Goal: Information Seeking & Learning: Find specific fact

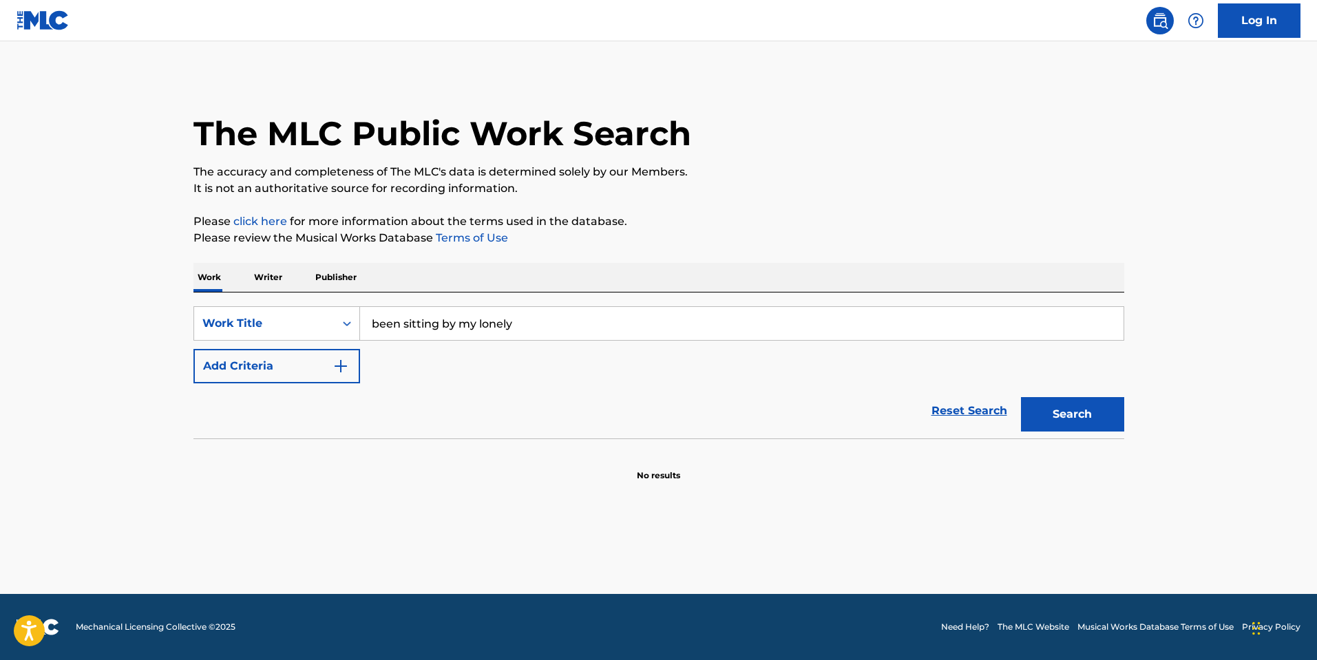
type input "been sitting by my lonely"
click at [1021, 397] on button "Search" at bounding box center [1072, 414] width 103 height 34
click at [458, 321] on input "Search Form" at bounding box center [741, 323] width 763 height 33
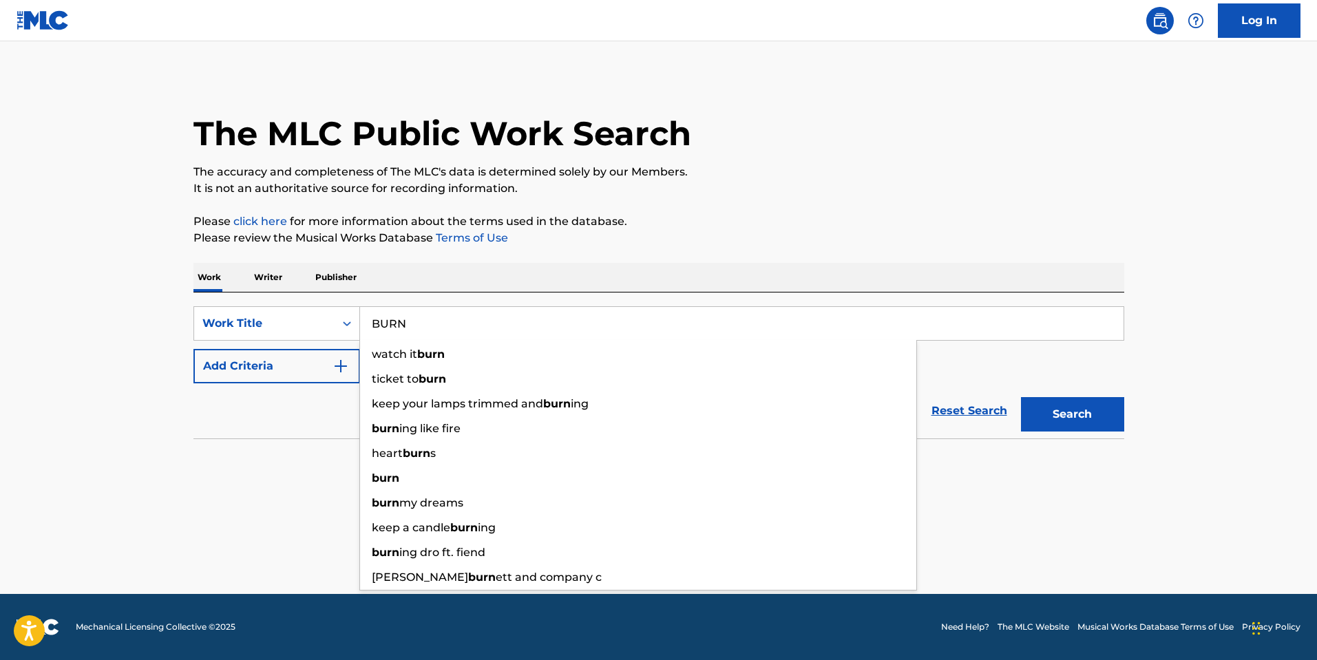
type input "BURN"
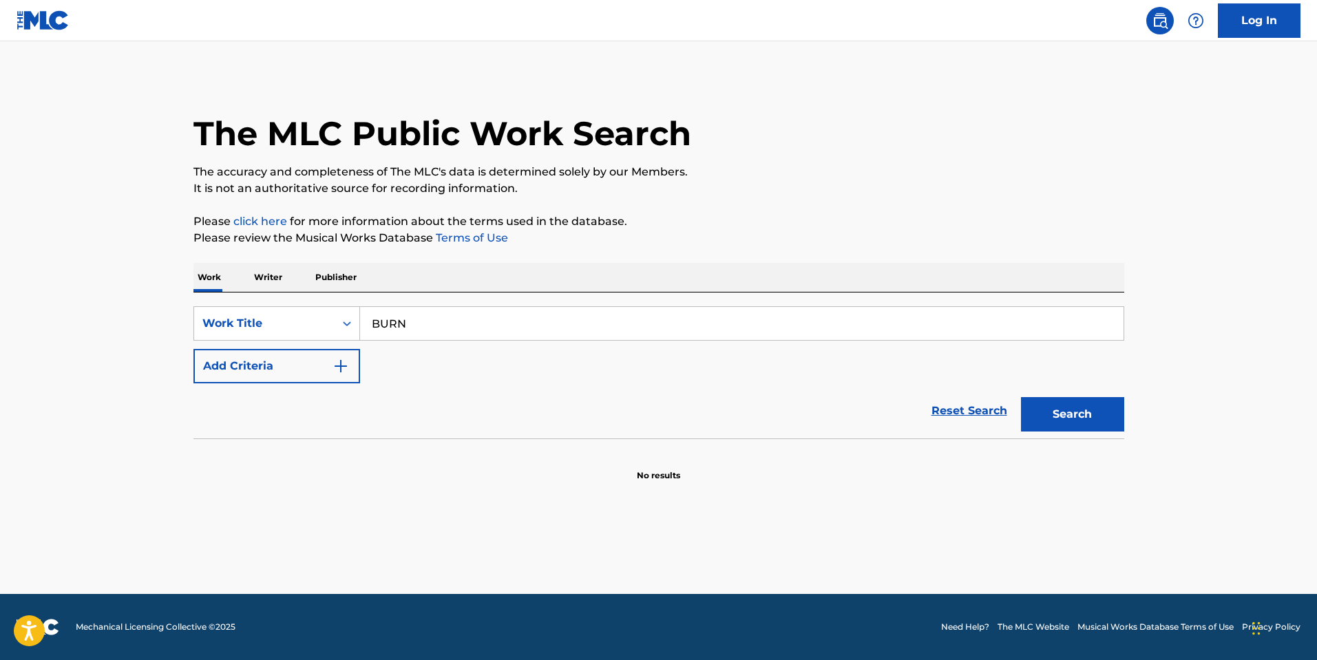
click at [289, 350] on button "Add Criteria" at bounding box center [276, 366] width 167 height 34
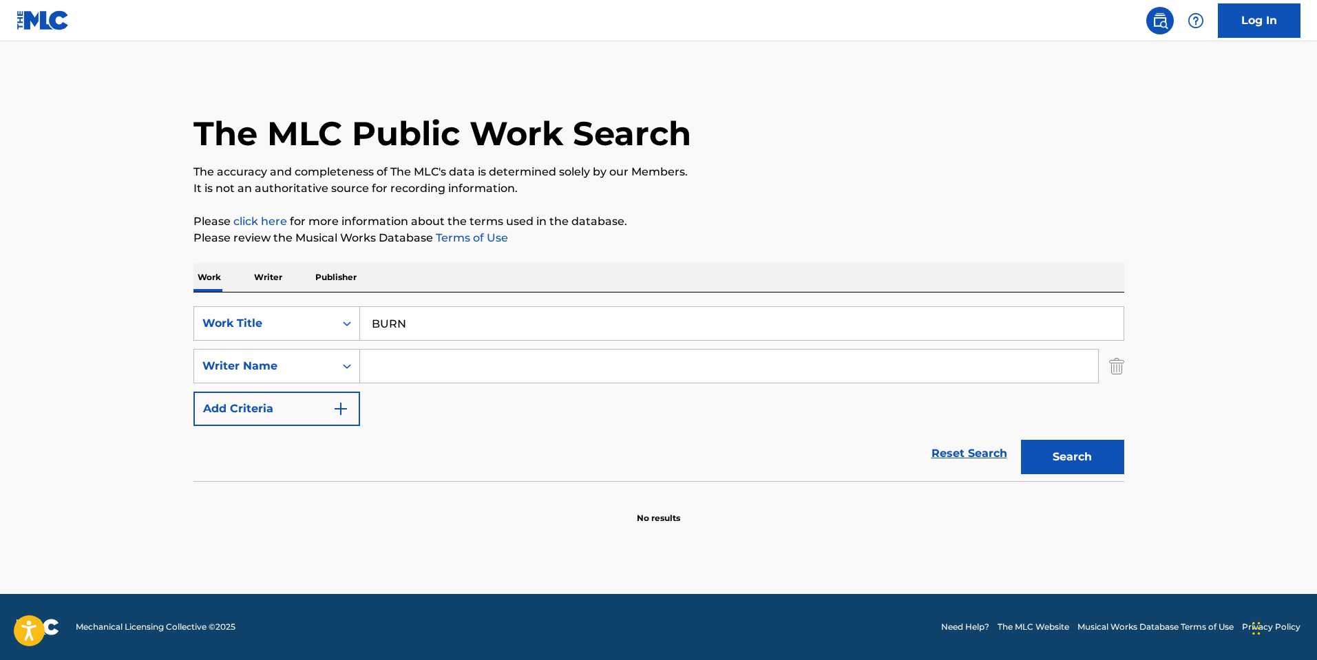
click at [418, 348] on div "SearchWithCriteriae9a37c05-cf46-4008-9161-9054bc9e5679 Work Title BURN SearchWi…" at bounding box center [658, 366] width 931 height 120
click at [416, 362] on input "Search Form" at bounding box center [729, 366] width 738 height 33
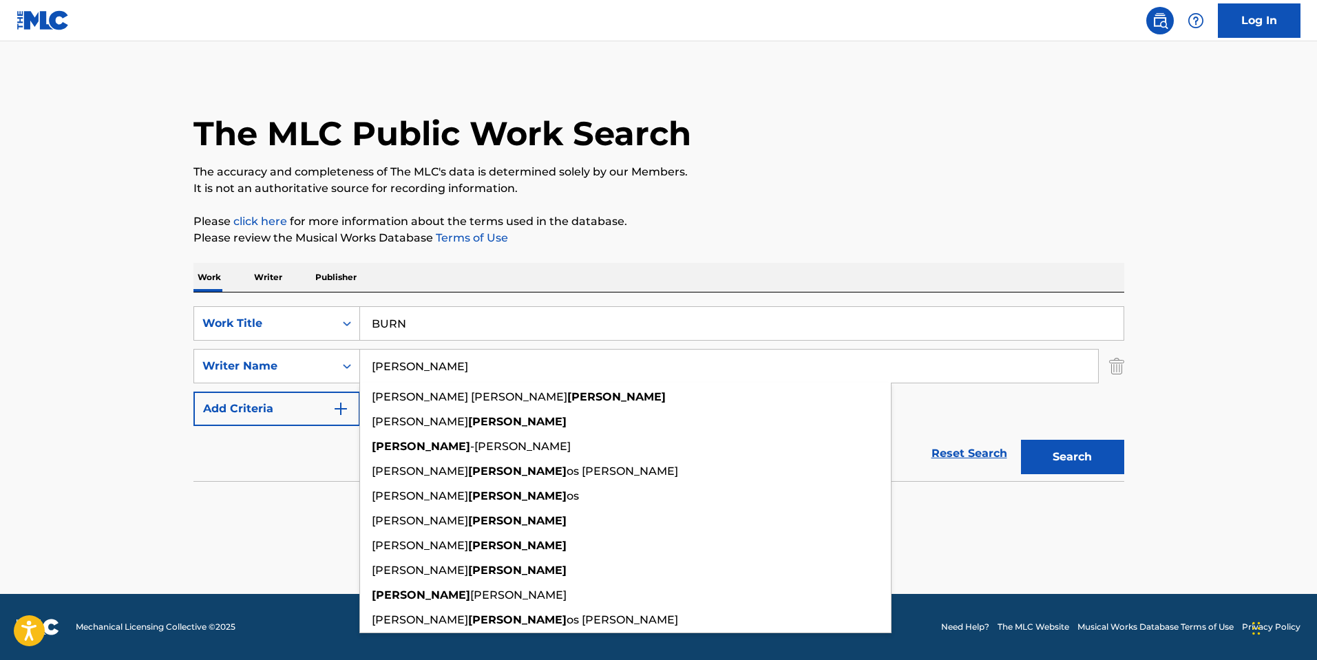
type input "CAYER"
click at [1021, 440] on button "Search" at bounding box center [1072, 457] width 103 height 34
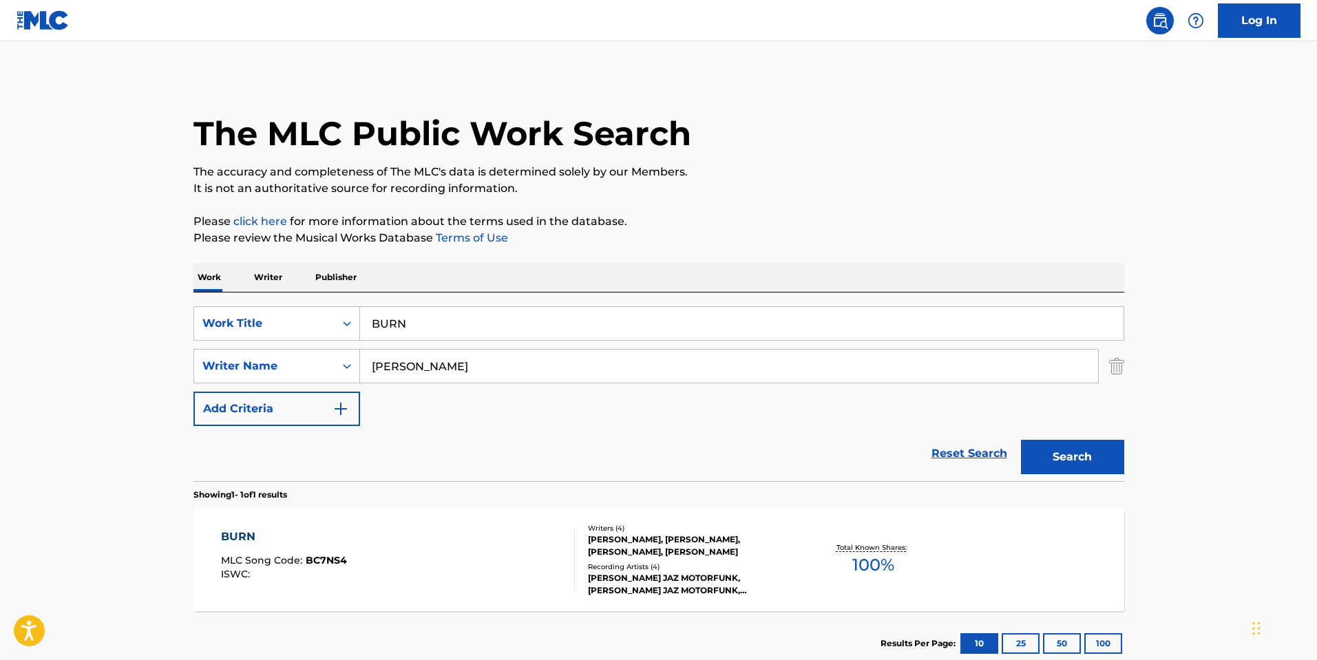
click at [540, 572] on div "BURN MLC Song Code : BC7NS4 ISWC :" at bounding box center [398, 560] width 354 height 62
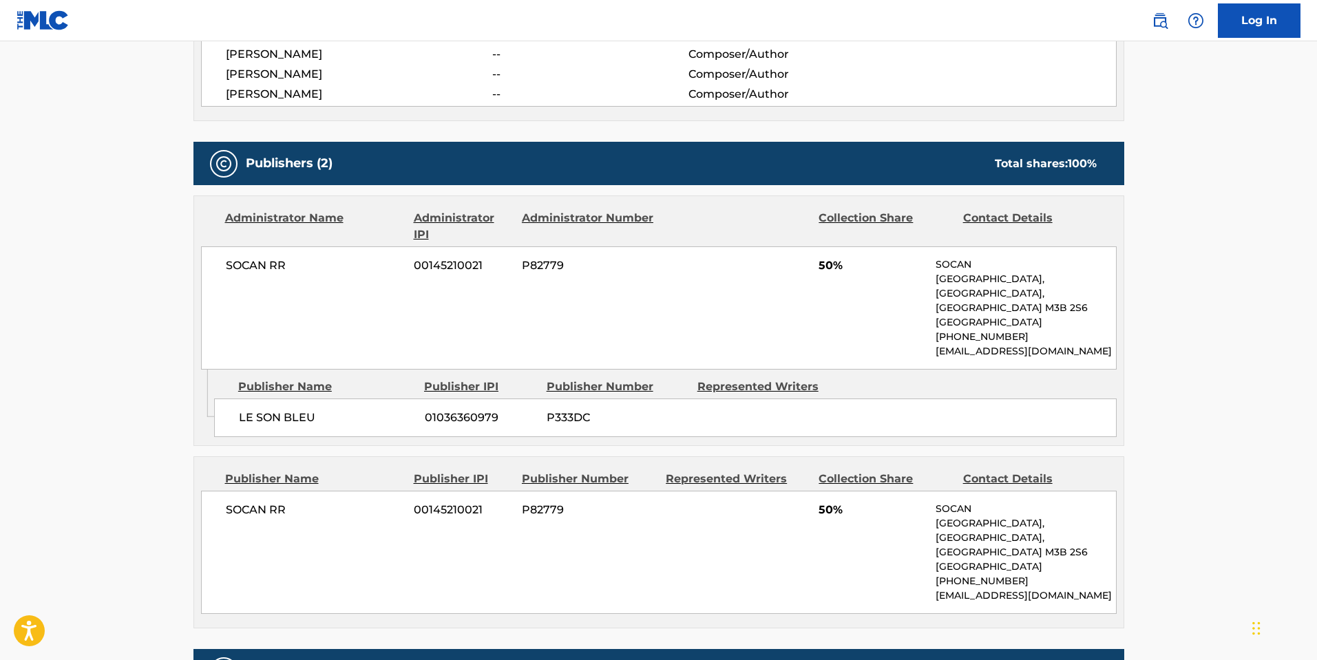
scroll to position [688, 0]
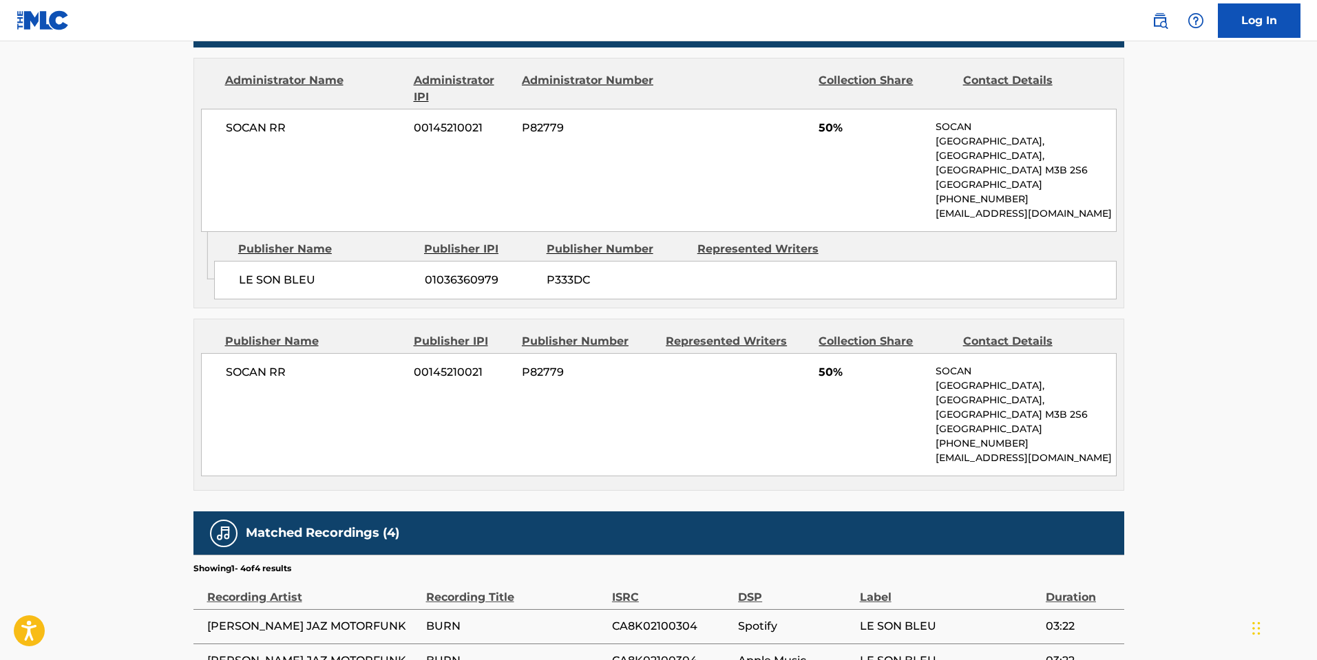
click at [293, 261] on div "LE SON BLEU 01036360979 P333DC" at bounding box center [665, 280] width 902 height 39
click at [281, 272] on span "LE SON BLEU" at bounding box center [327, 280] width 176 height 17
drag, startPoint x: 281, startPoint y: 264, endPoint x: 250, endPoint y: 265, distance: 31.7
click at [250, 272] on span "LE SON BLEU" at bounding box center [327, 280] width 176 height 17
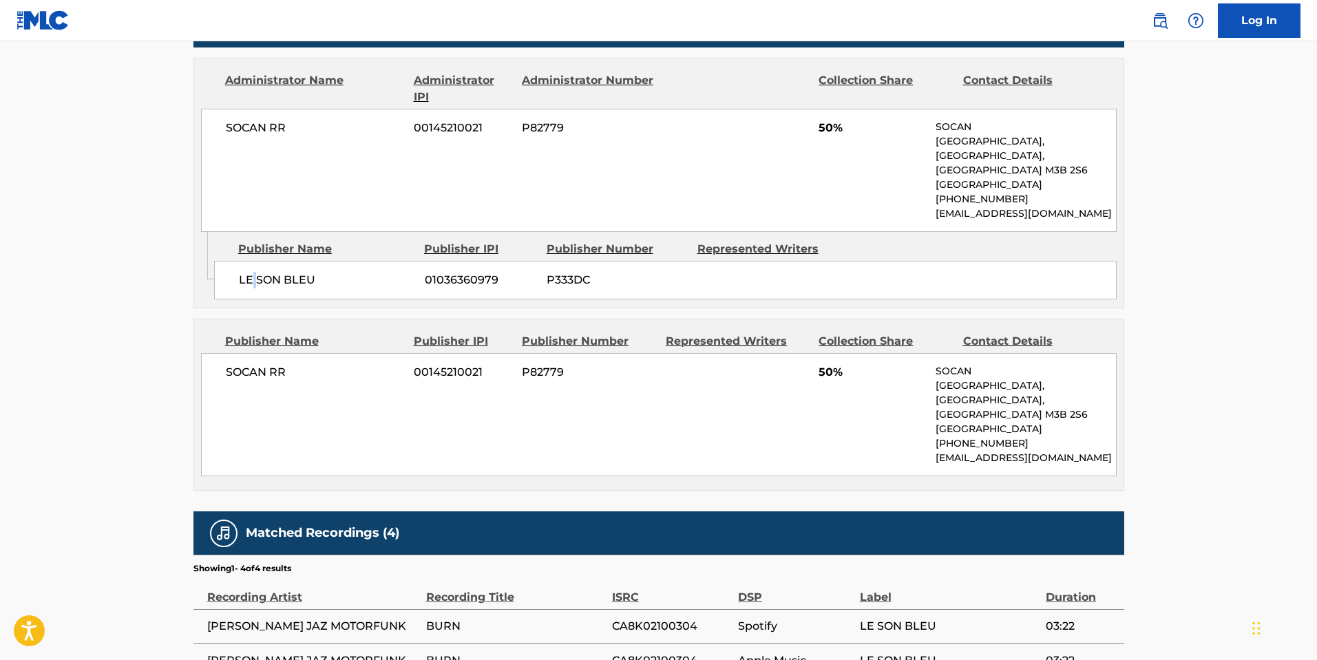
click at [250, 272] on span "LE SON BLEU" at bounding box center [327, 280] width 176 height 17
drag, startPoint x: 250, startPoint y: 265, endPoint x: 234, endPoint y: 257, distance: 17.9
click at [234, 261] on div "LE SON BLEU 01036360979 P333DC" at bounding box center [665, 280] width 902 height 39
click at [268, 272] on span "LE SON BLEU" at bounding box center [327, 280] width 176 height 17
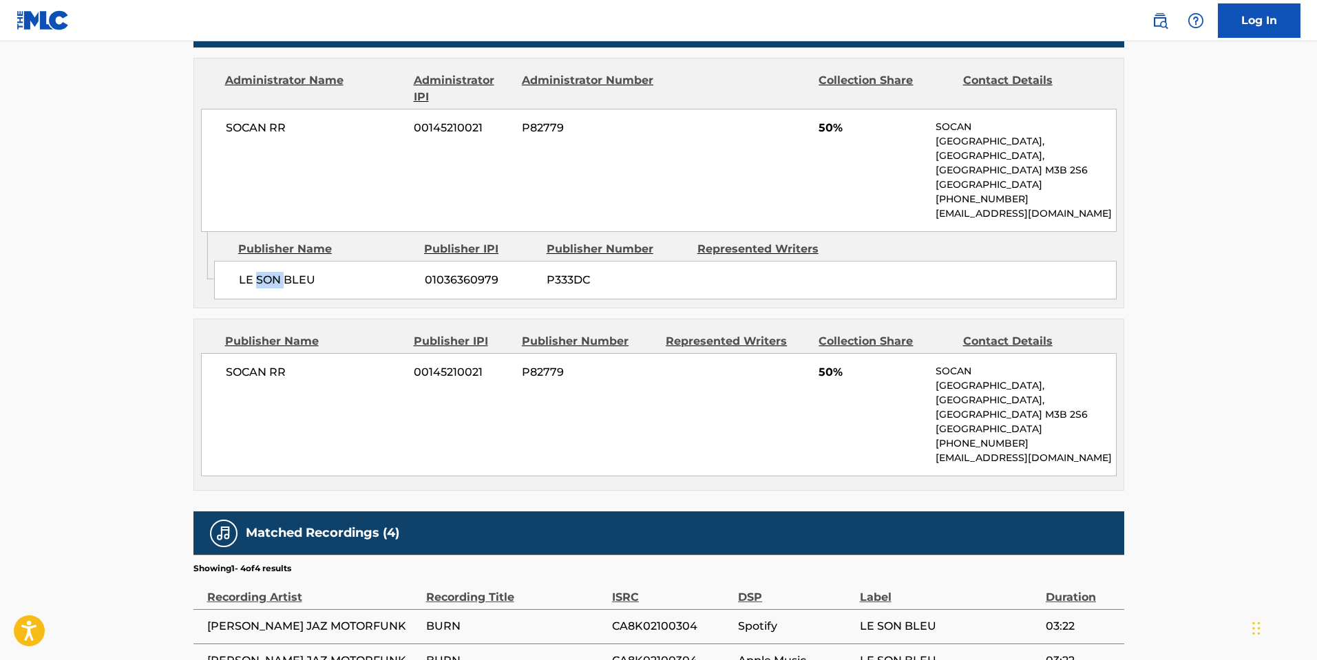
click at [268, 272] on span "LE SON BLEU" at bounding box center [327, 280] width 176 height 17
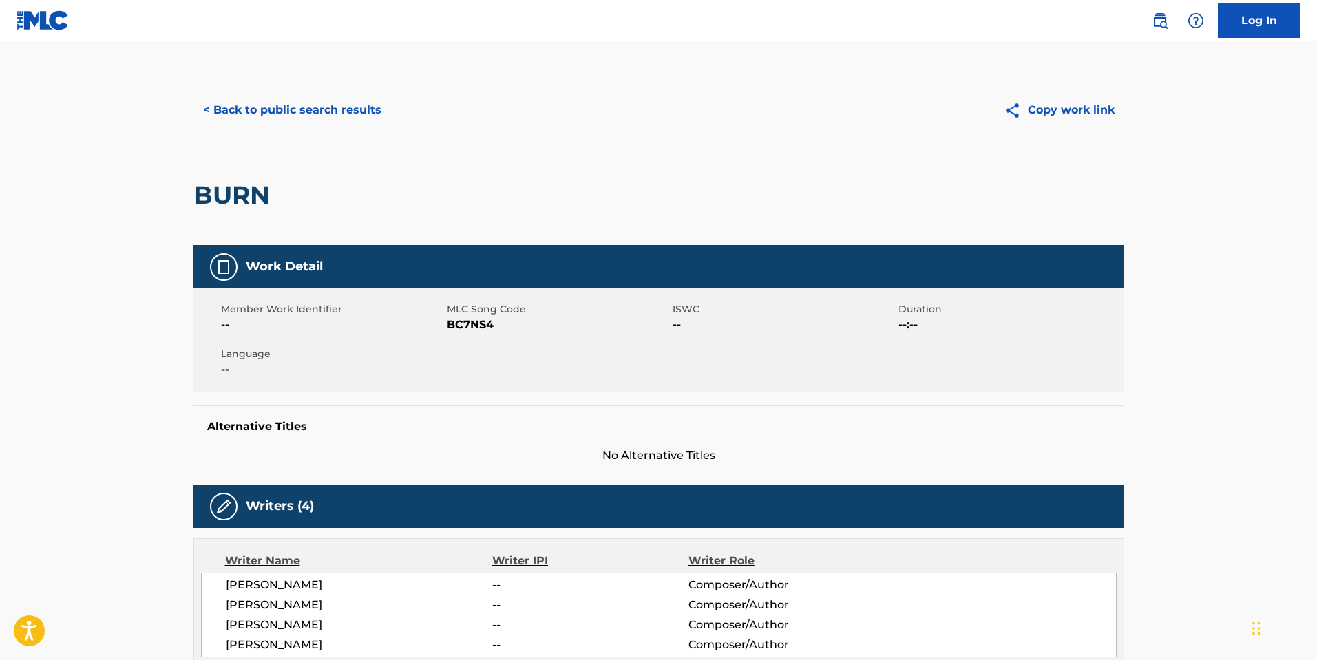
scroll to position [69, 0]
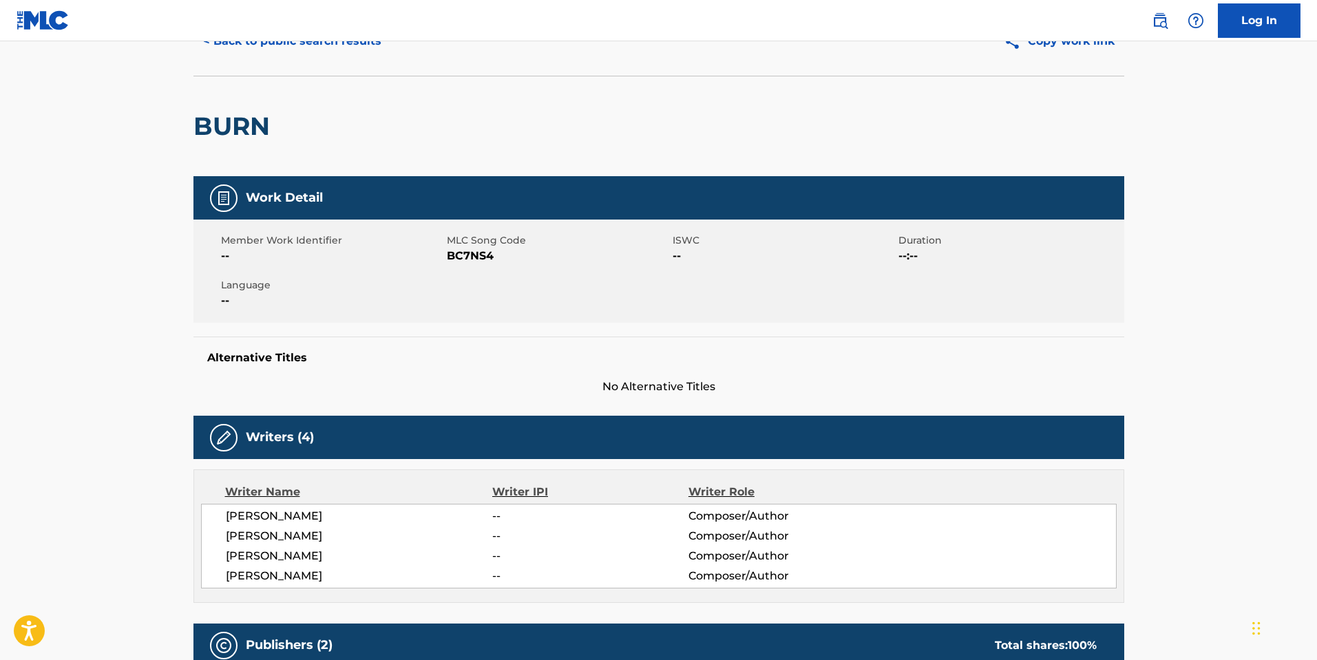
click at [324, 518] on span "LEVESQUE PHILIPPE" at bounding box center [359, 516] width 267 height 17
copy span "PHILIPPE"
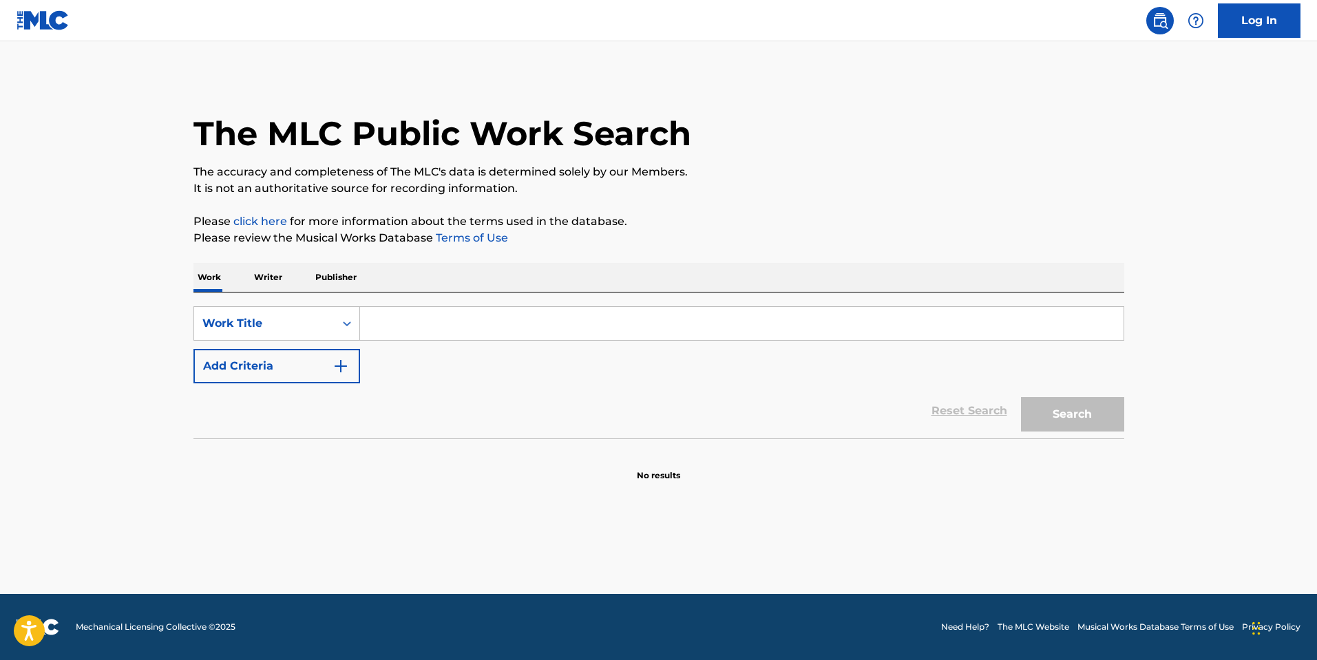
click at [529, 320] on input "Search Form" at bounding box center [741, 323] width 763 height 33
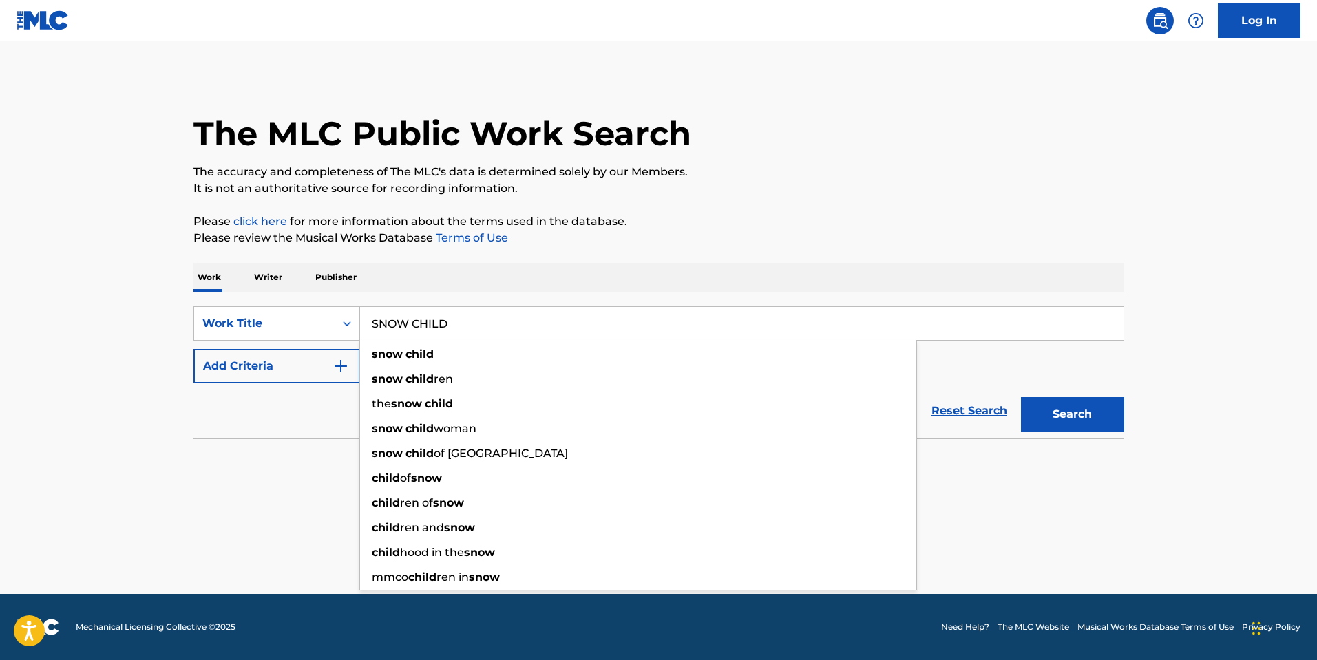
type input "SNOW CHILD"
click at [711, 253] on div "The MLC Public Work Search The accuracy and completeness of The MLC's data is d…" at bounding box center [659, 279] width 964 height 406
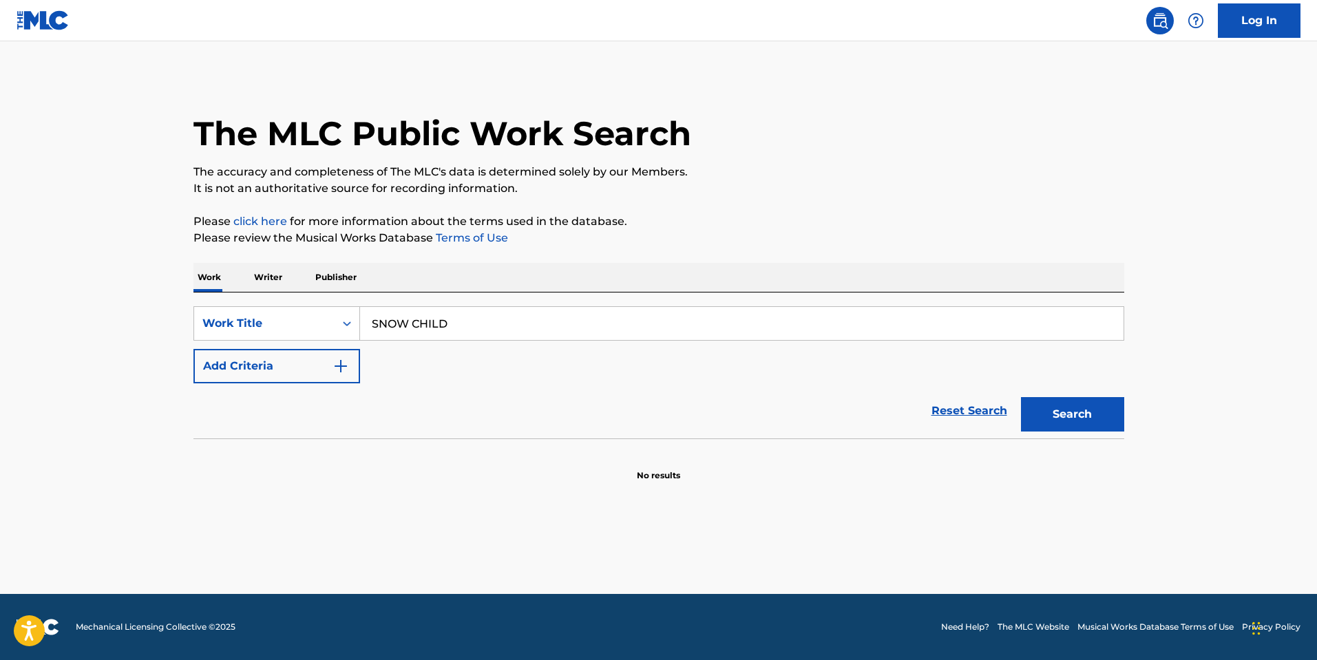
click at [314, 372] on button "Add Criteria" at bounding box center [276, 366] width 167 height 34
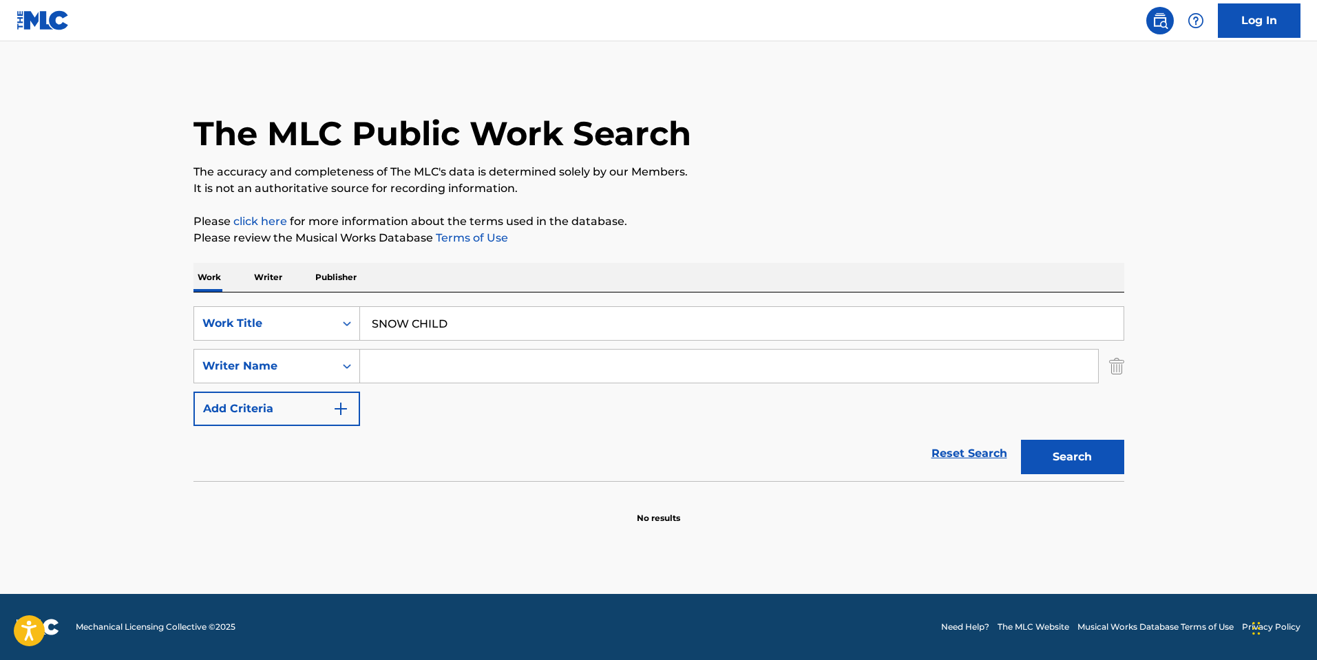
click at [398, 355] on input "Search Form" at bounding box center [729, 366] width 738 height 33
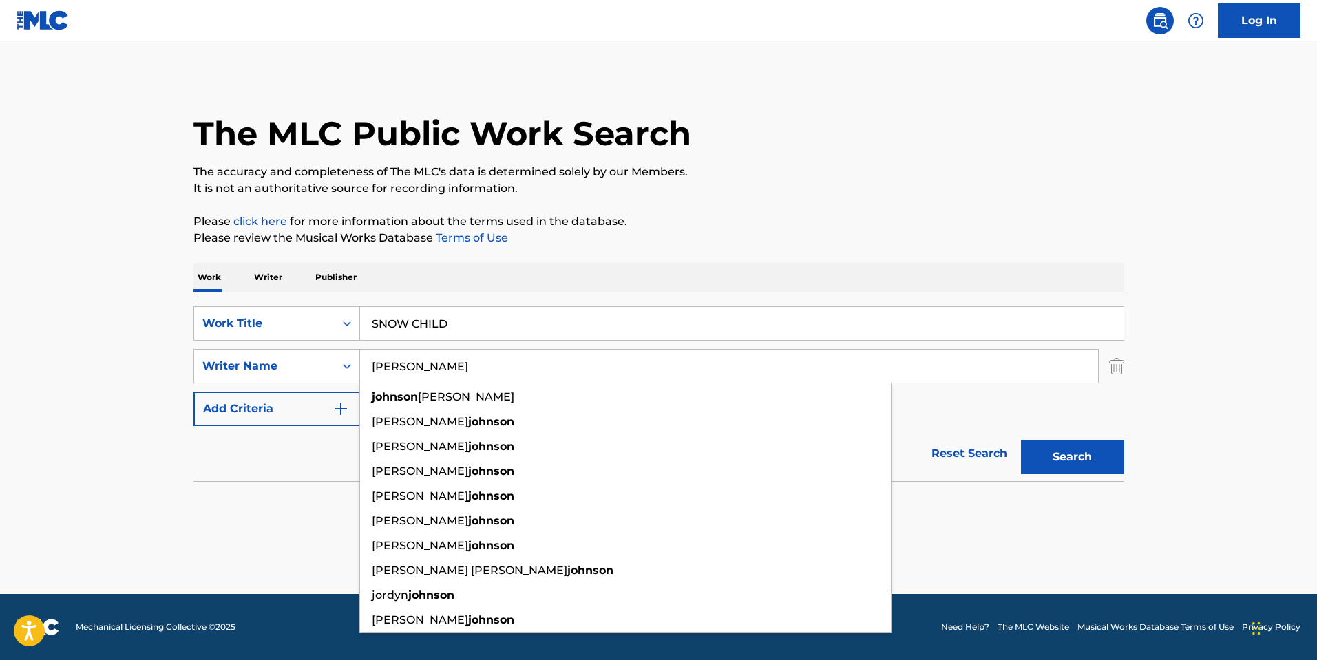
type input "JOHNSON"
click at [1021, 440] on button "Search" at bounding box center [1072, 457] width 103 height 34
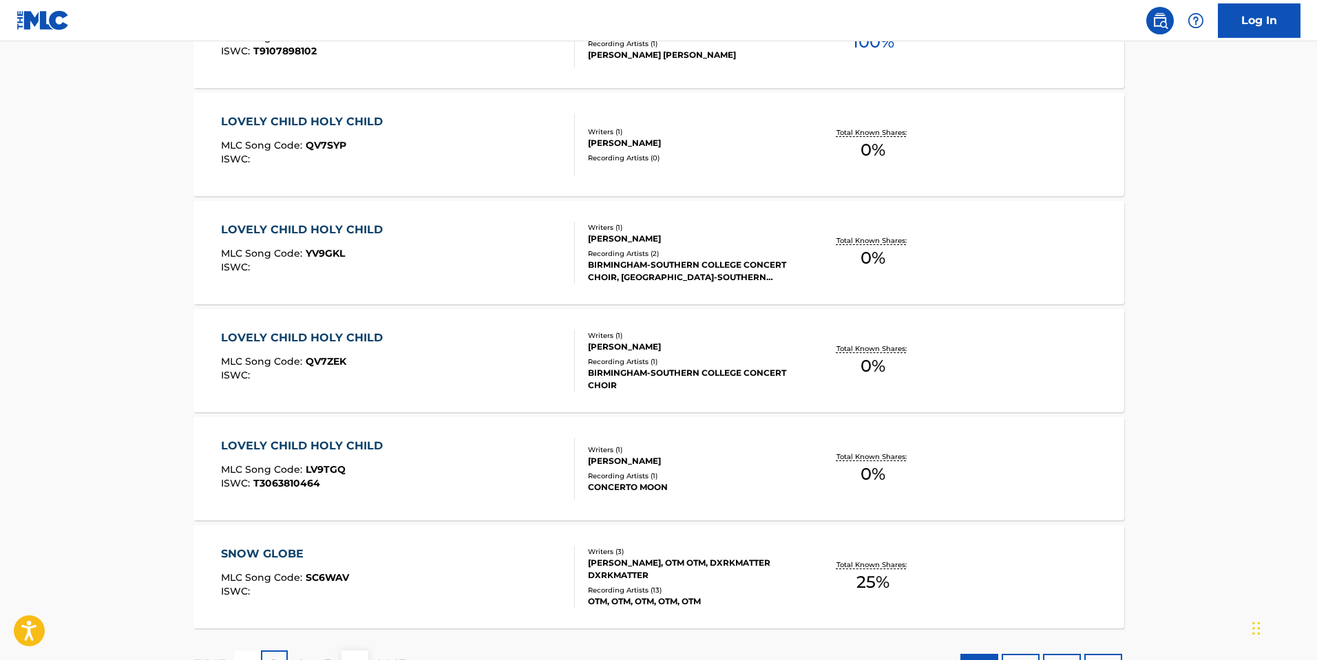
scroll to position [1067, 0]
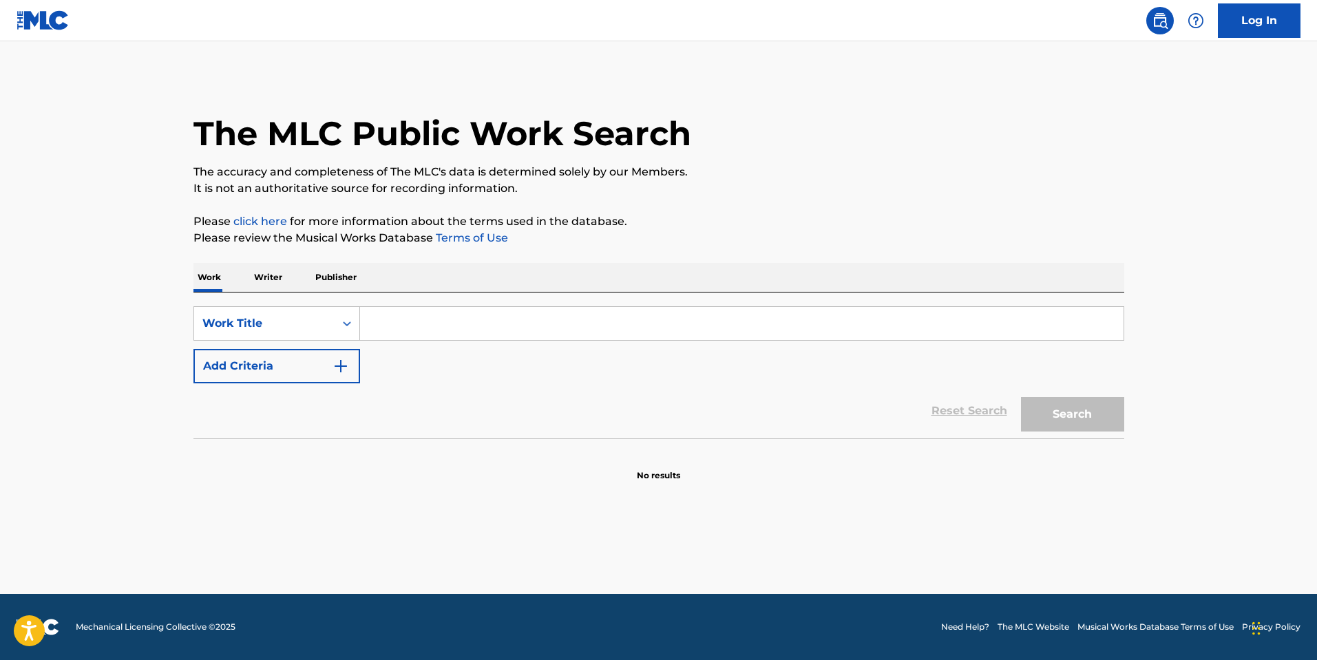
click at [399, 319] on input "Search Form" at bounding box center [741, 323] width 763 height 33
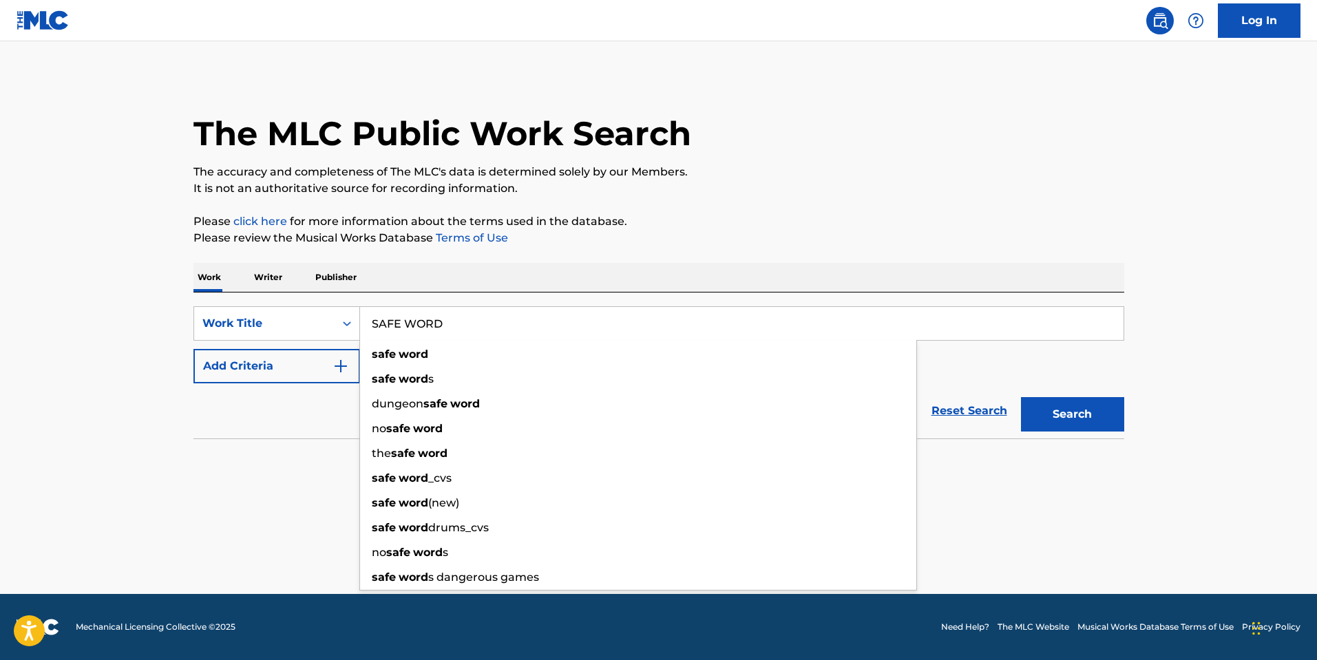
type input "SAFE WORD"
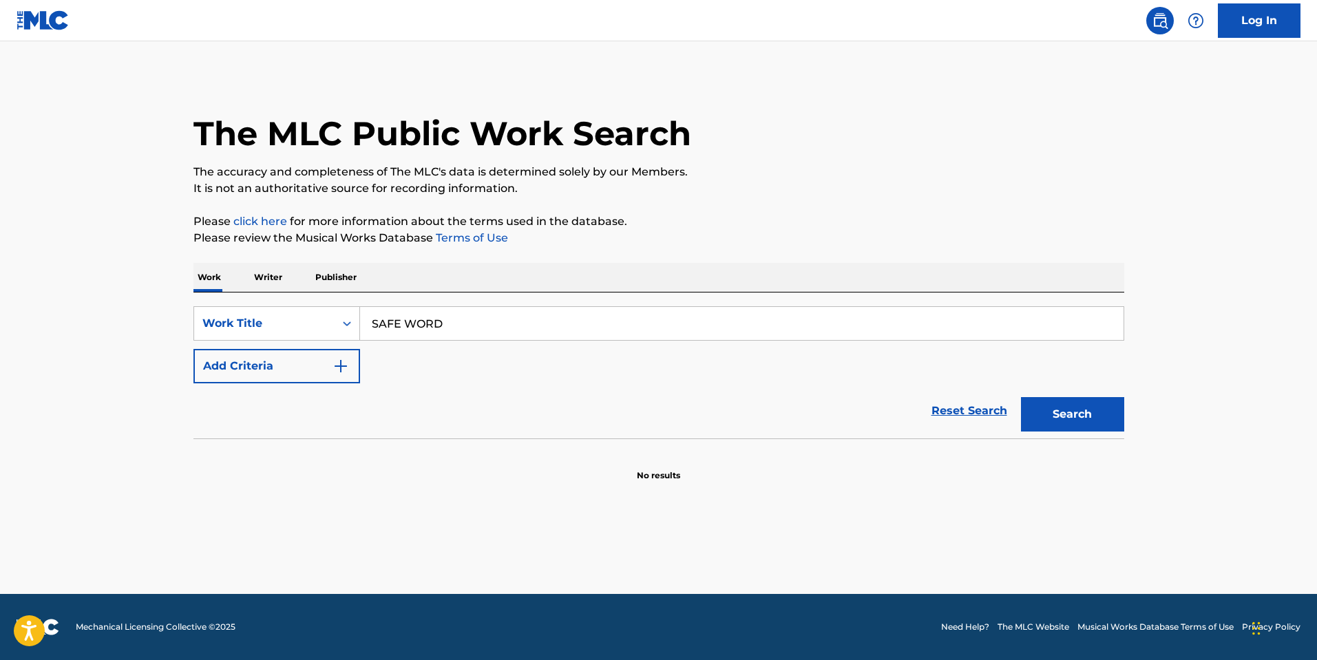
drag, startPoint x: 867, startPoint y: 209, endPoint x: 716, endPoint y: 270, distance: 162.4
click at [864, 210] on div "The MLC Public Work Search The accuracy and completeness of The MLC's data is d…" at bounding box center [659, 279] width 964 height 406
click at [295, 362] on button "Add Criteria" at bounding box center [276, 366] width 167 height 34
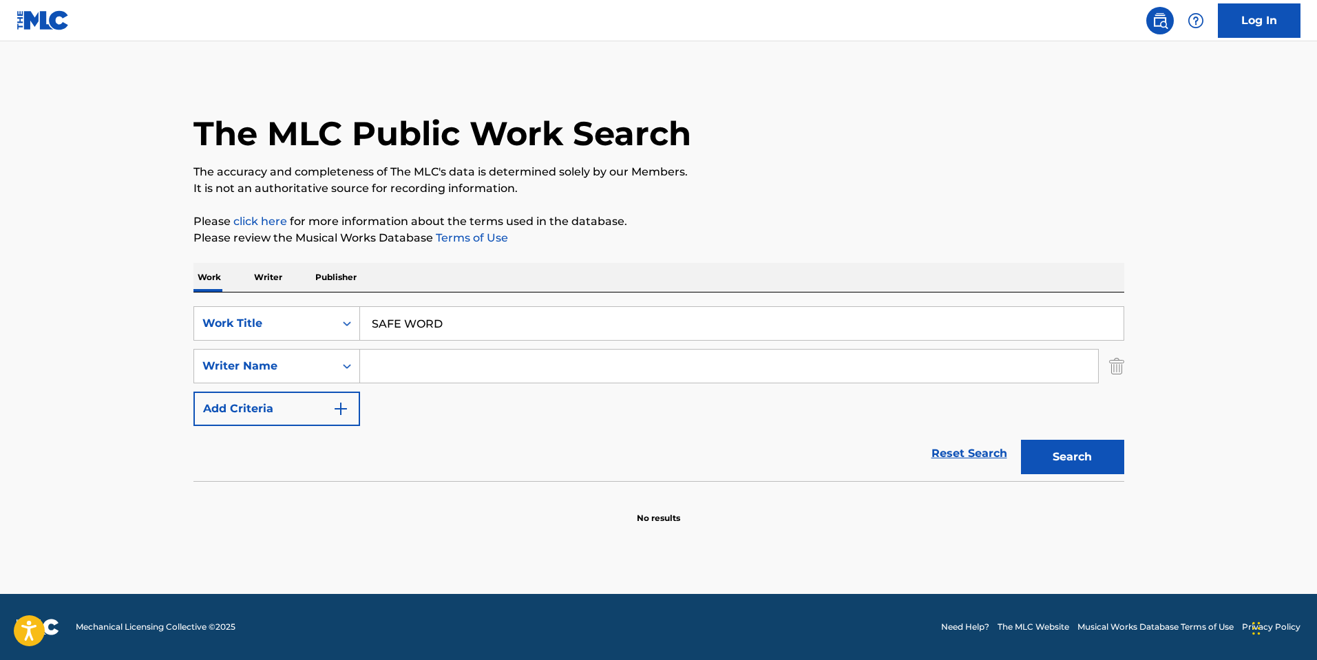
click at [408, 373] on input "Search Form" at bounding box center [729, 366] width 738 height 33
paste input "Johnston"
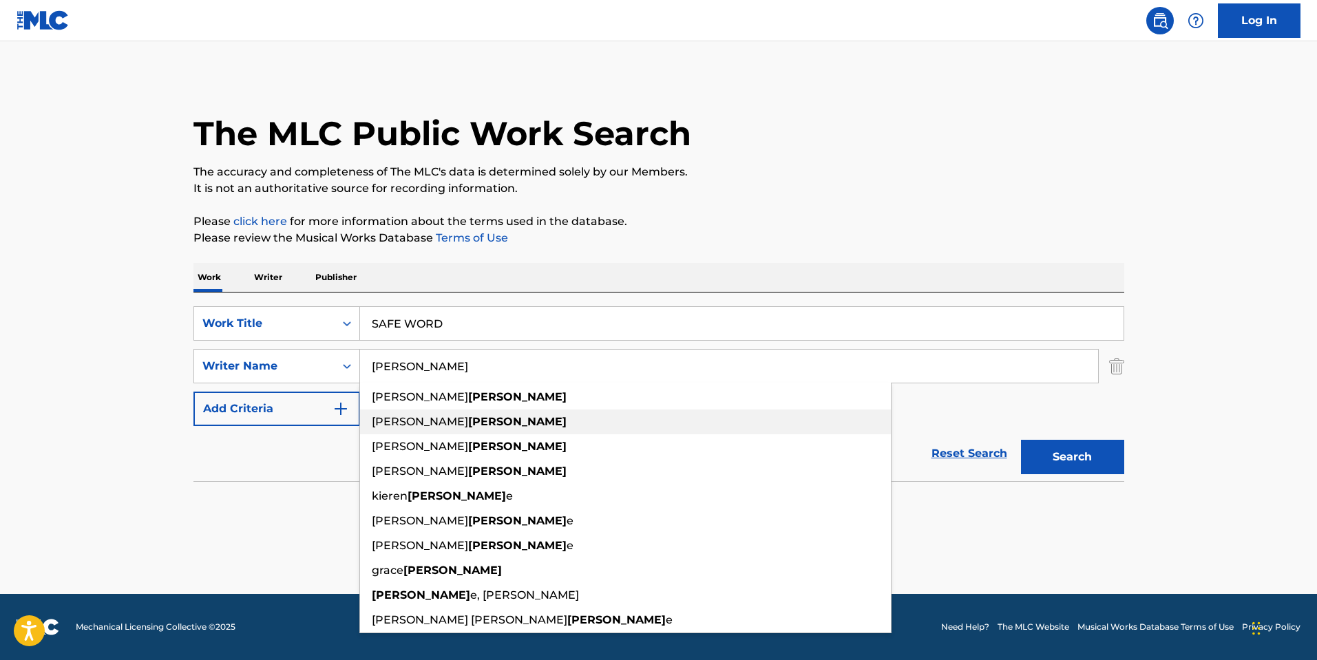
click at [630, 451] on div "richard johnston" at bounding box center [625, 446] width 531 height 25
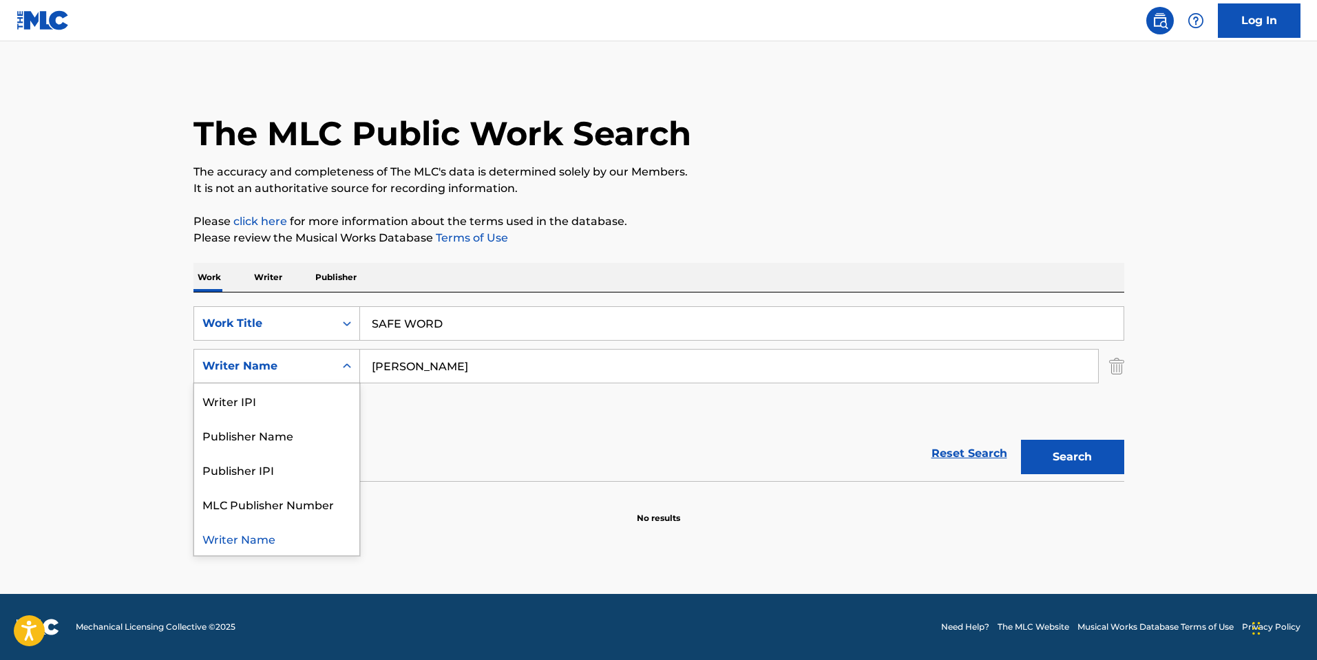
click at [305, 352] on div "Writer Name" at bounding box center [276, 366] width 167 height 34
click at [470, 368] on input "richard johnston" at bounding box center [729, 366] width 738 height 33
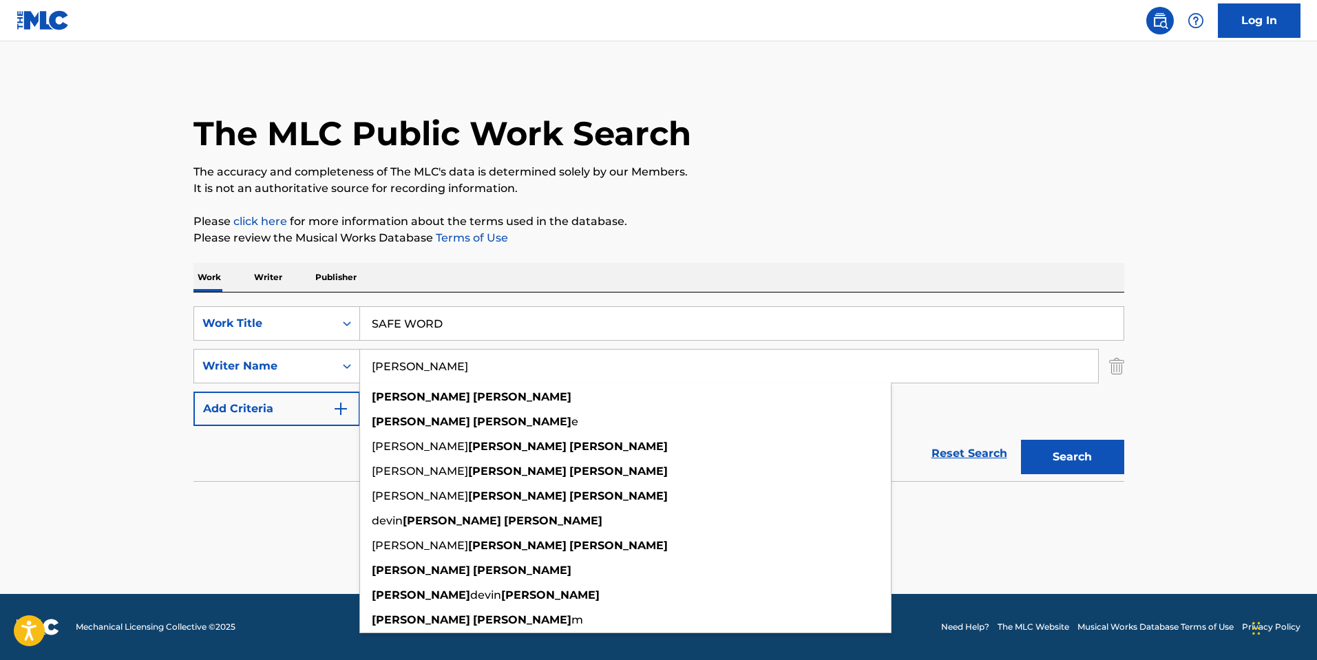
click at [470, 367] on input "richard johnston" at bounding box center [729, 366] width 738 height 33
paste input "J"
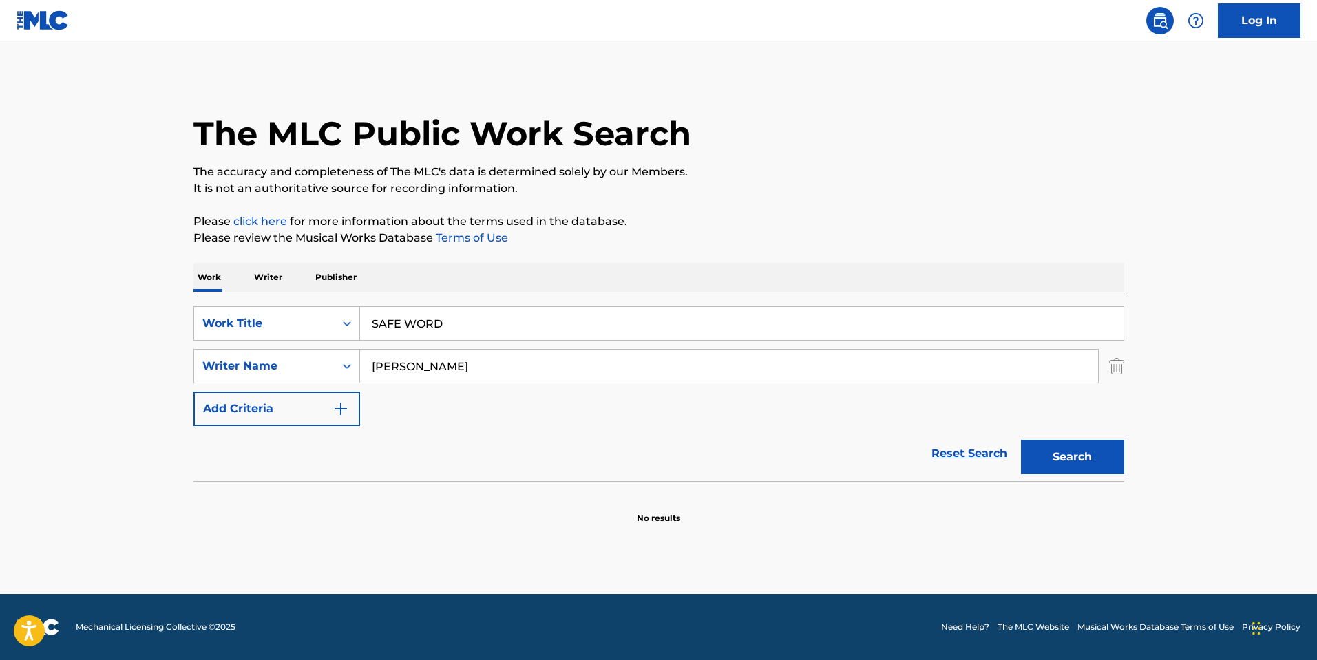
click at [1087, 467] on button "Search" at bounding box center [1072, 457] width 103 height 34
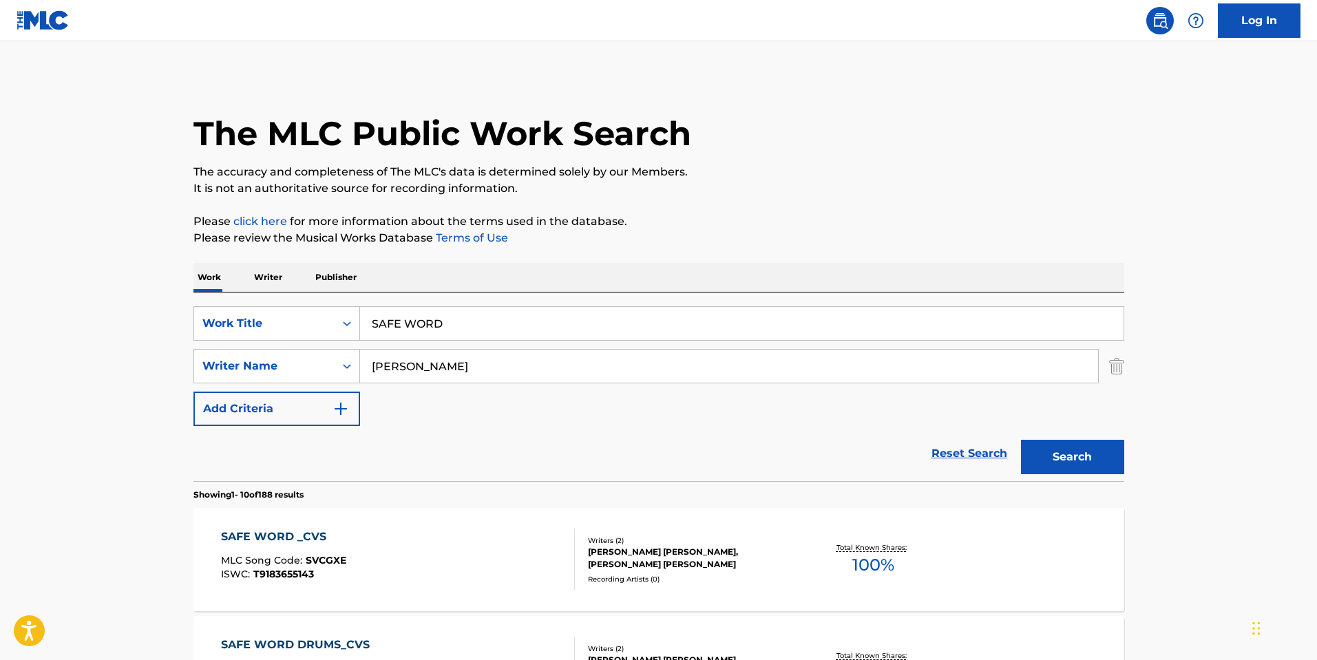
scroll to position [138, 0]
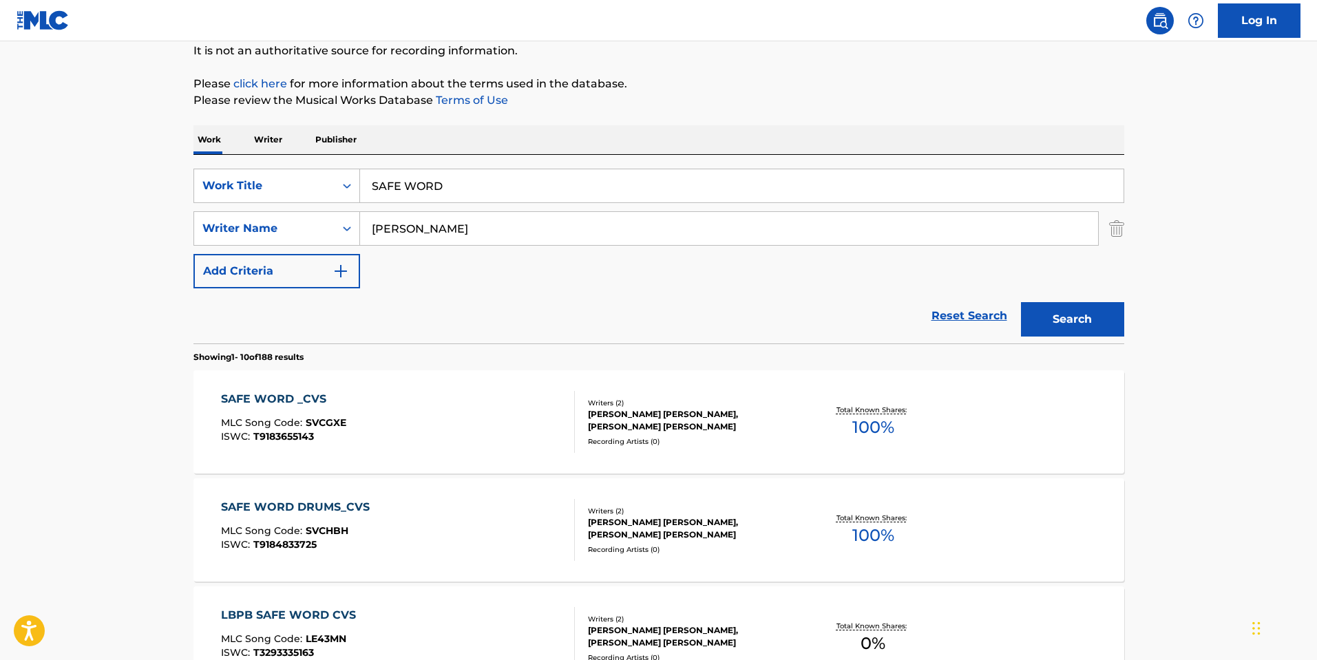
click at [480, 231] on input "Johnston" at bounding box center [729, 228] width 738 height 33
type input "Johnston, JESSICA"
click at [1021, 302] on button "Search" at bounding box center [1072, 319] width 103 height 34
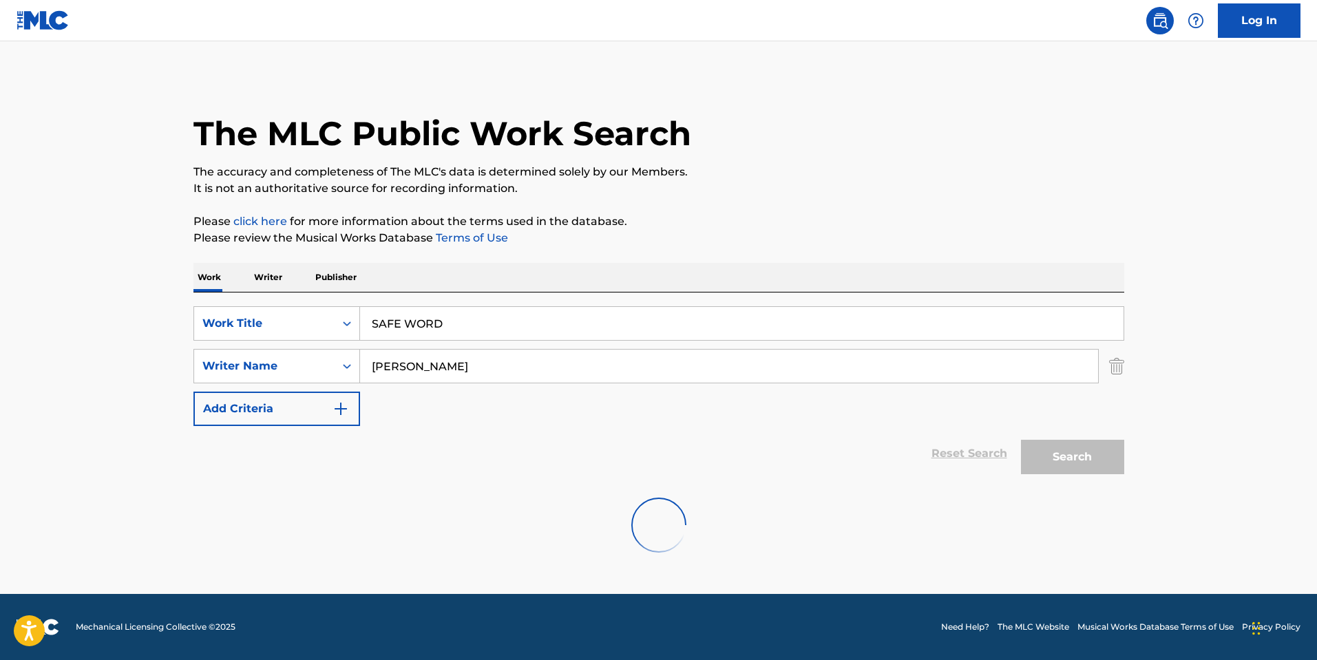
scroll to position [0, 0]
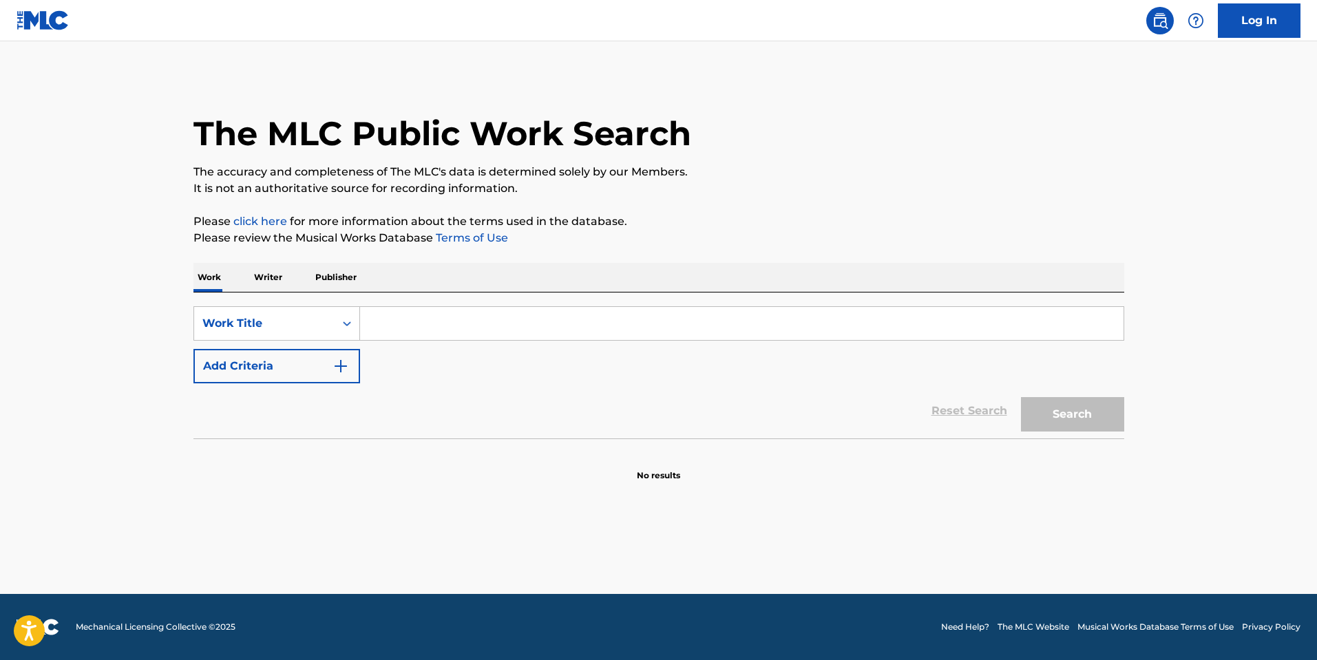
click at [429, 315] on input "Search Form" at bounding box center [741, 323] width 763 height 33
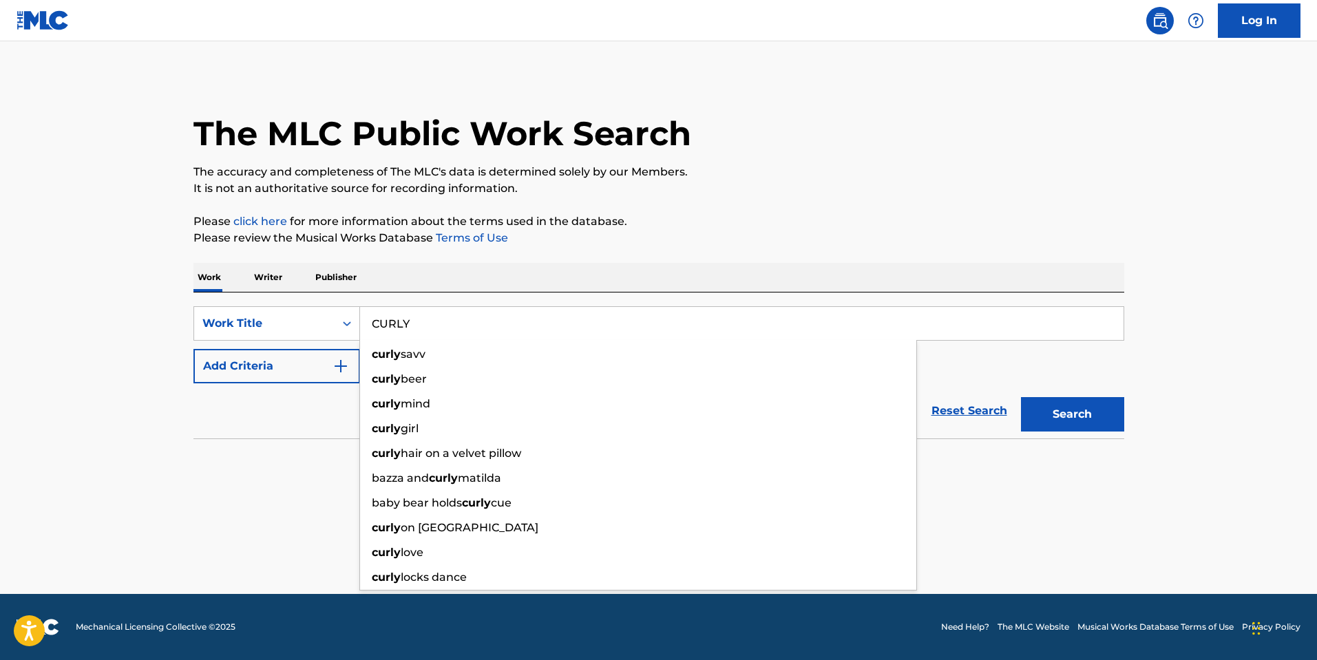
type input "CURLY"
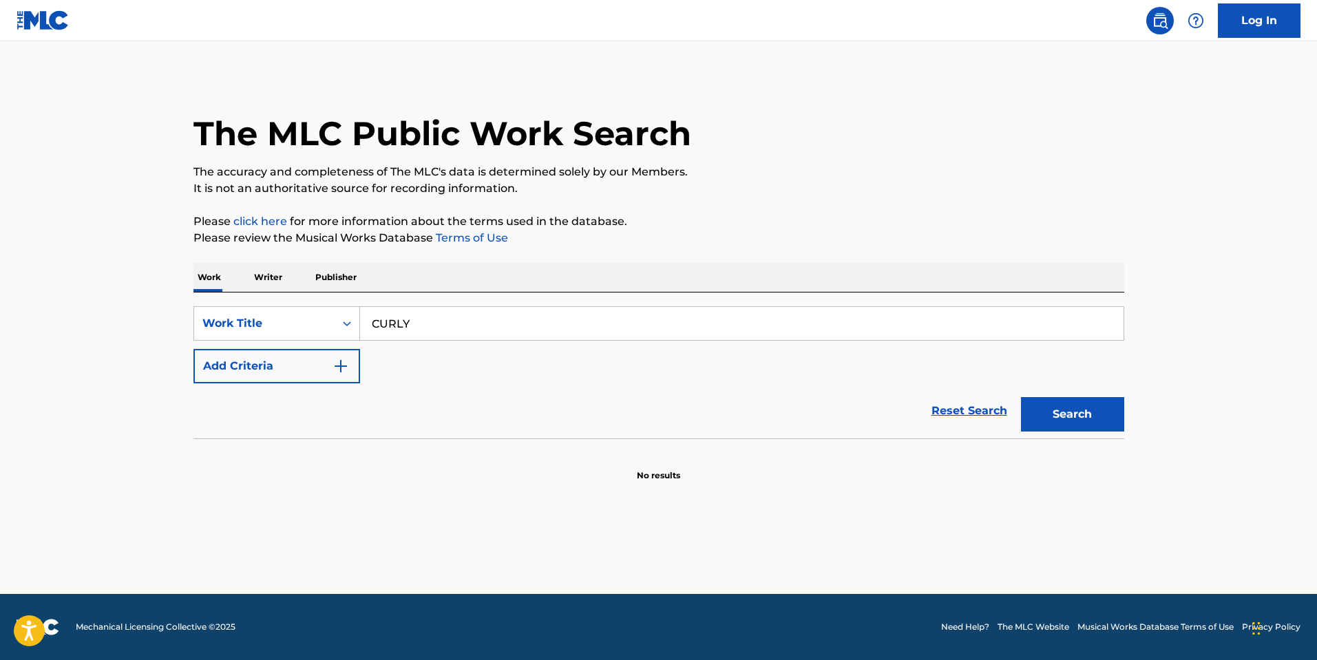
click at [264, 378] on button "Add Criteria" at bounding box center [276, 366] width 167 height 34
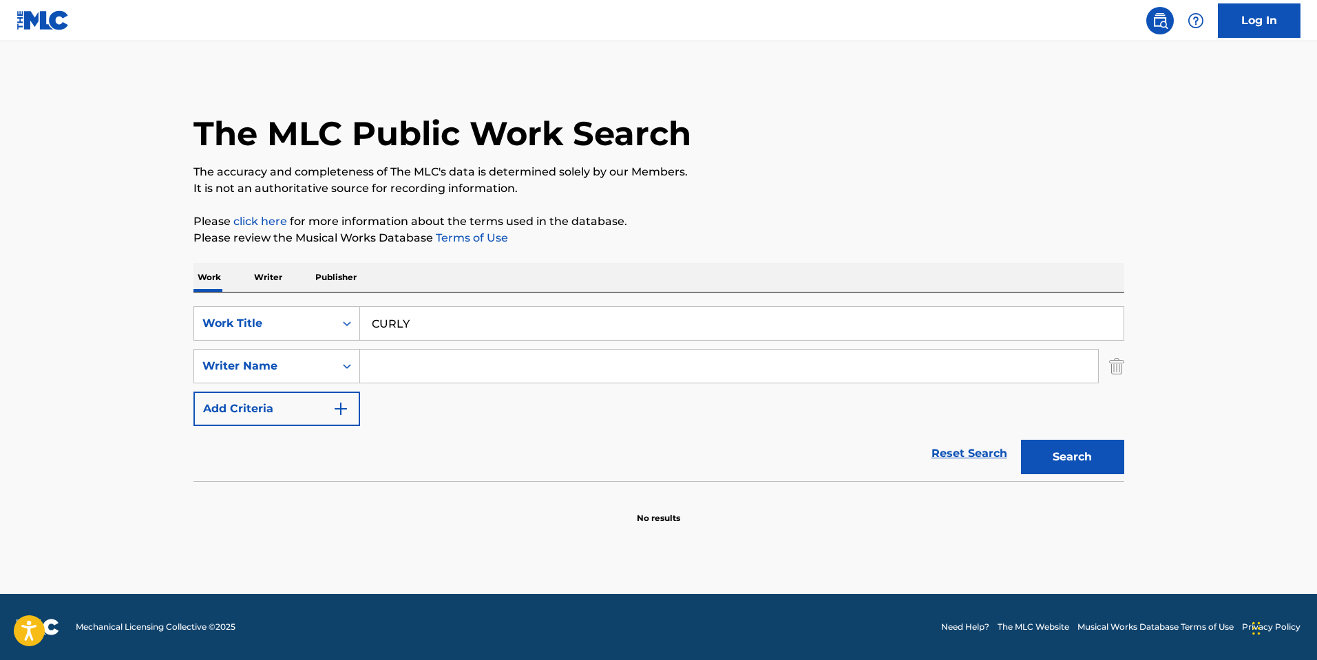
click at [411, 363] on input "Search Form" at bounding box center [729, 366] width 738 height 33
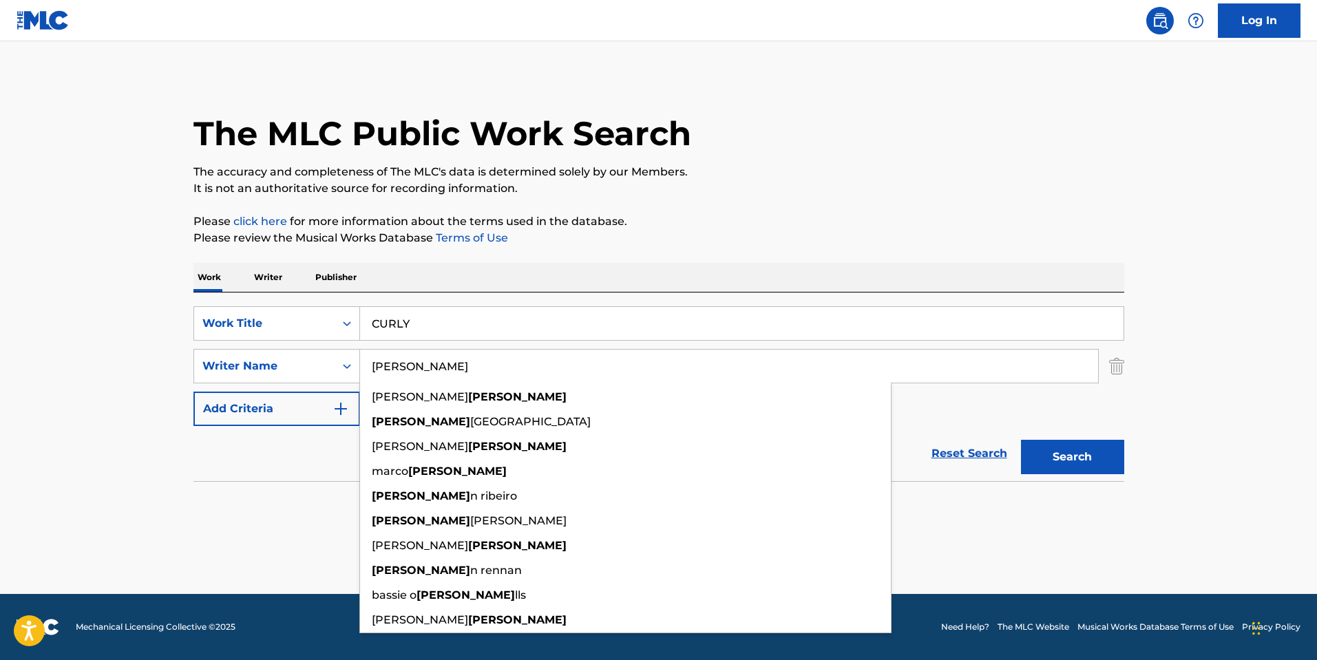
type input "[PERSON_NAME]"
click at [1021, 440] on button "Search" at bounding box center [1072, 457] width 103 height 34
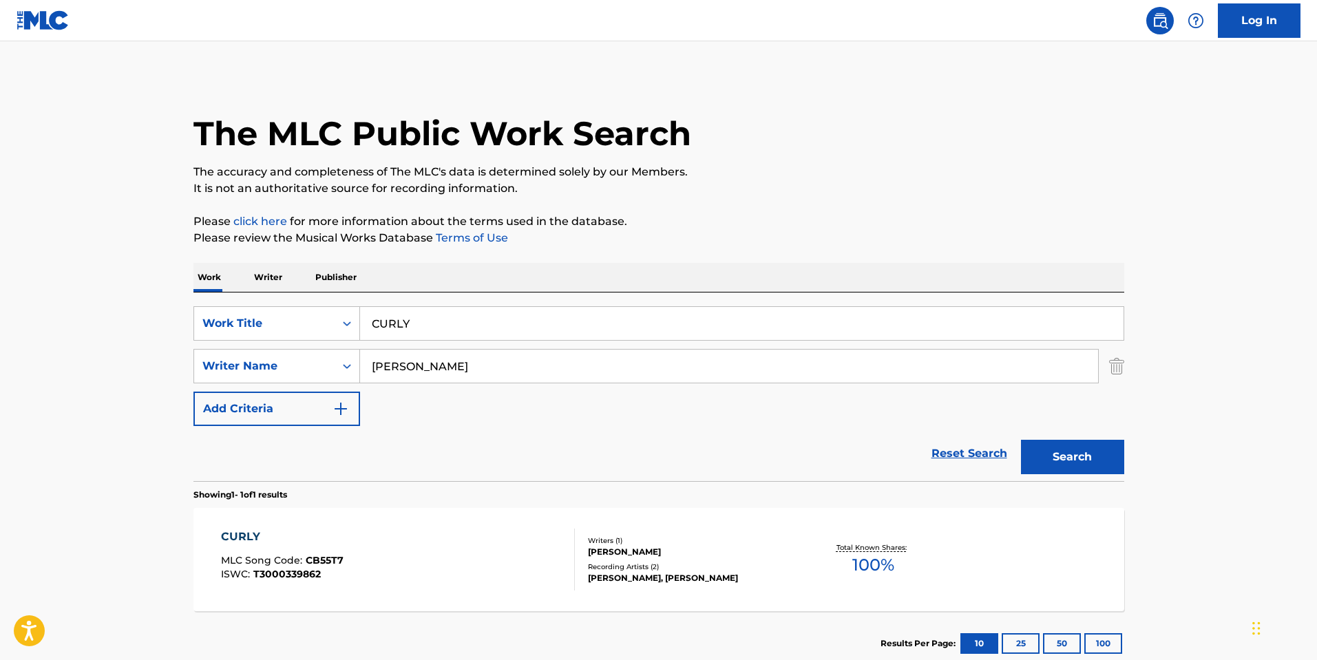
click at [371, 597] on div "CURLY MLC Song Code : CB55T7 ISWC : T3000339862 Writers ( 1 ) [PERSON_NAME] Rec…" at bounding box center [658, 559] width 931 height 103
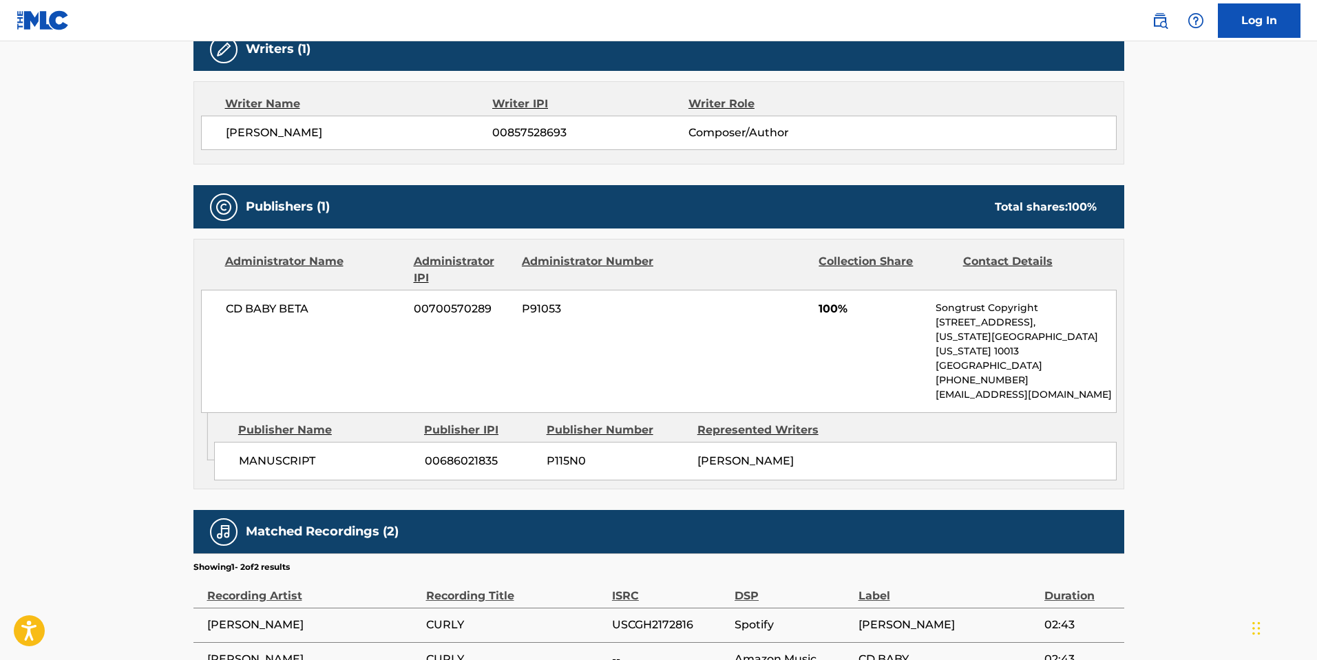
scroll to position [546, 0]
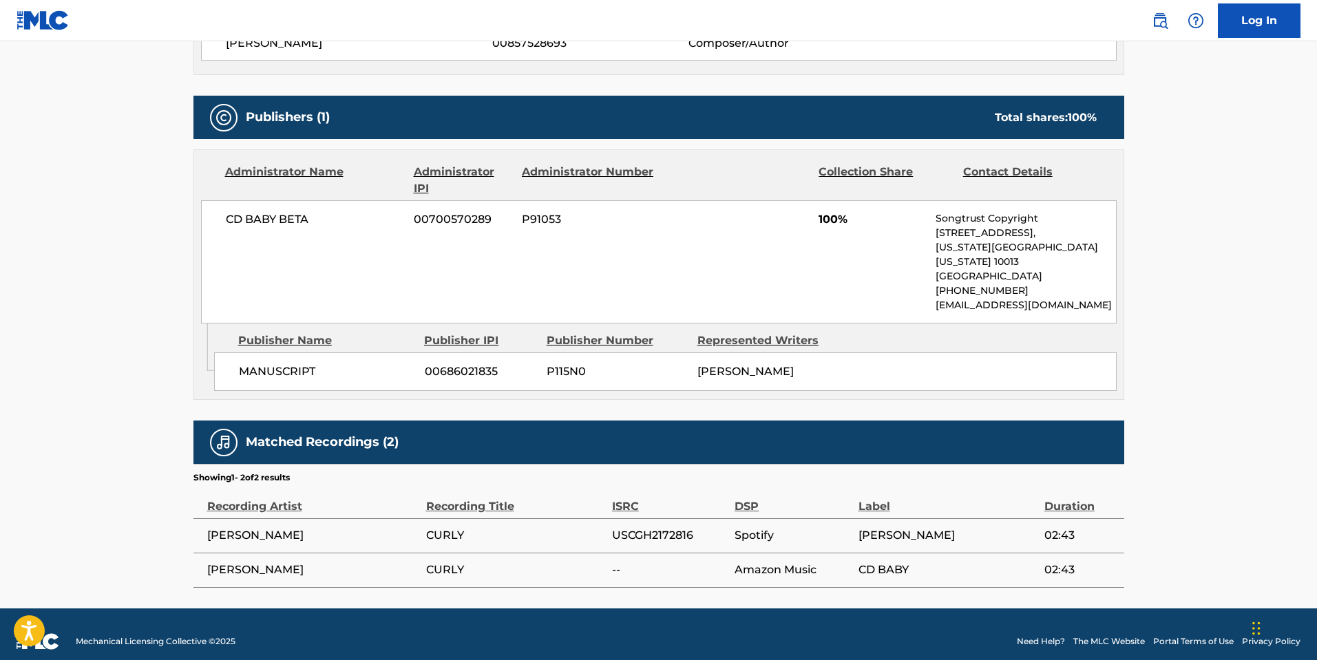
click at [255, 527] on span "[PERSON_NAME]" at bounding box center [313, 535] width 212 height 17
copy div "[PERSON_NAME]"
